Goal: Task Accomplishment & Management: Complete application form

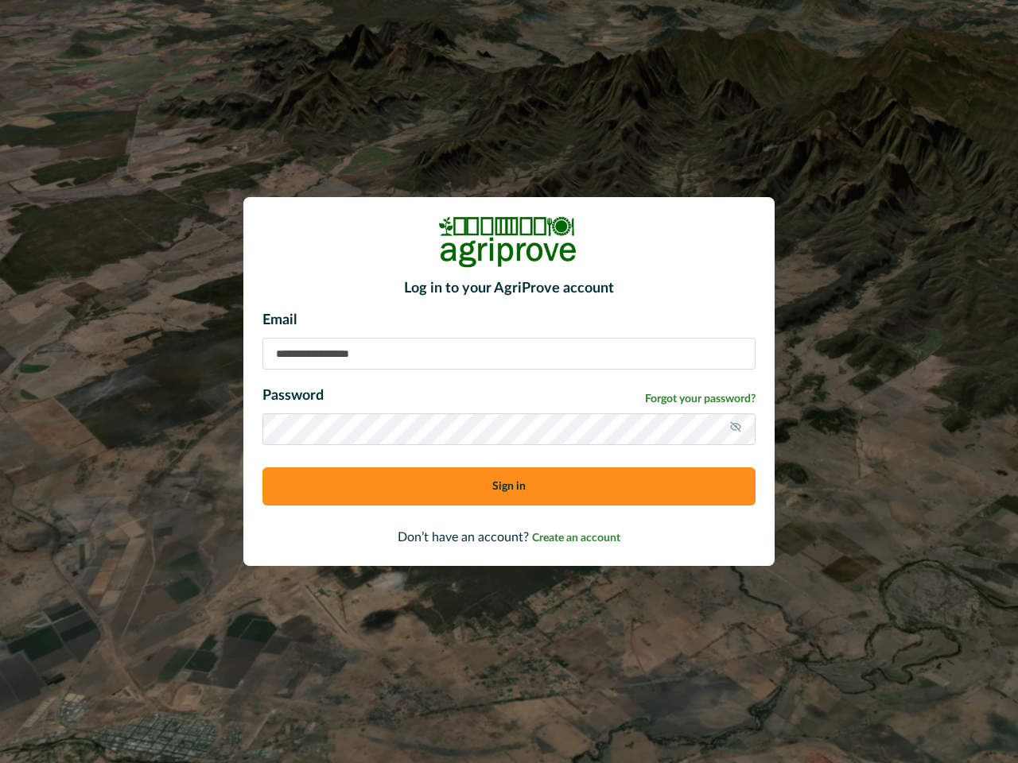
click at [509, 382] on div "Email Password Forgot your password? Sign in" at bounding box center [508, 414] width 493 height 208
click at [735, 429] on icon at bounding box center [735, 427] width 13 height 13
click at [509, 487] on button "Sign in" at bounding box center [508, 487] width 493 height 38
